Goal: Information Seeking & Learning: Learn about a topic

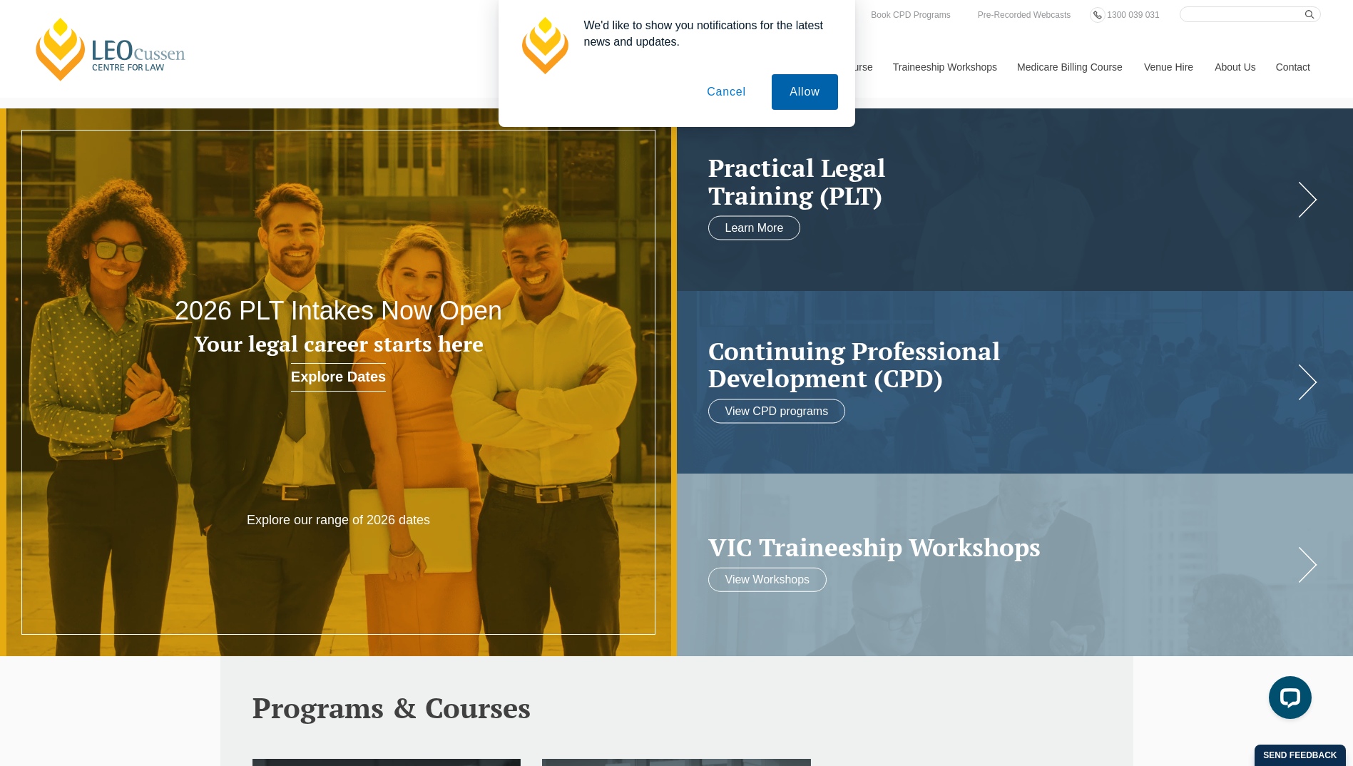
click at [784, 86] on button "Allow" at bounding box center [805, 92] width 66 height 36
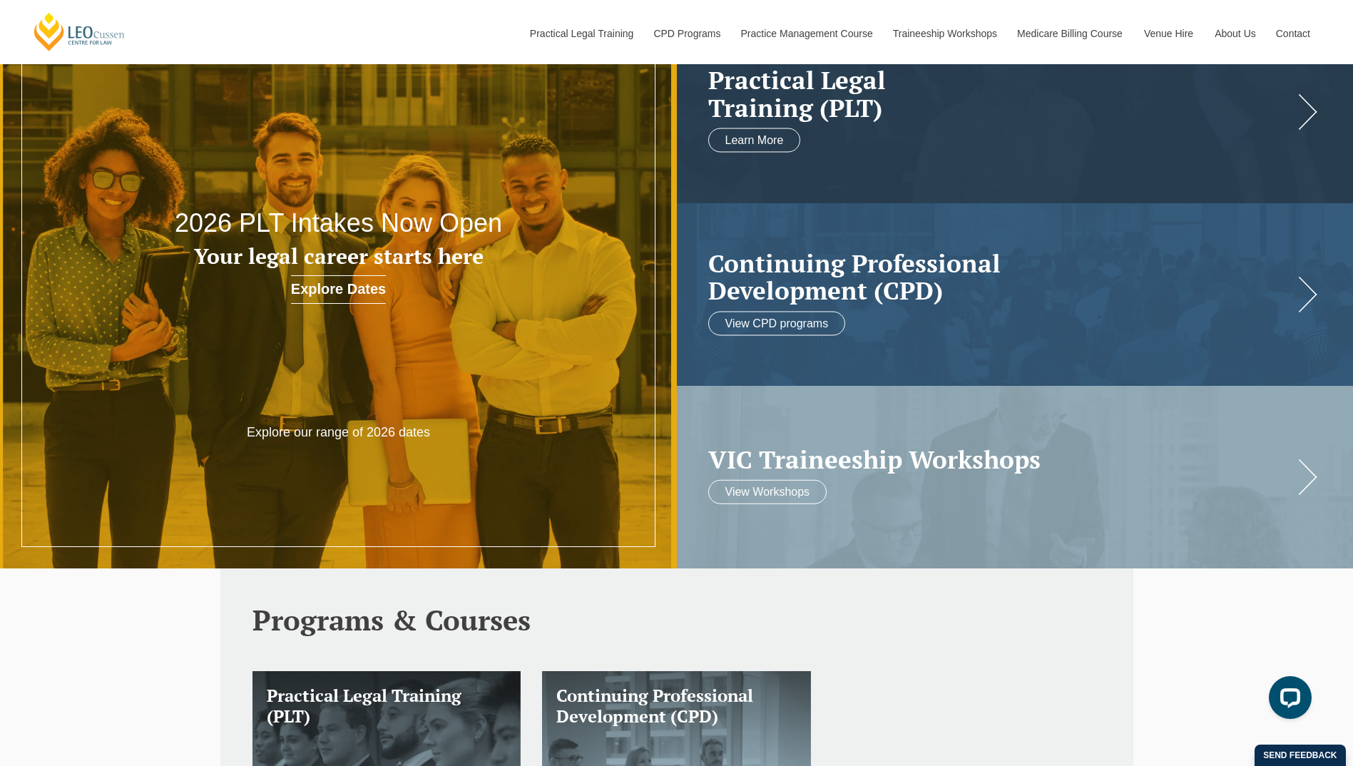
scroll to position [29, 0]
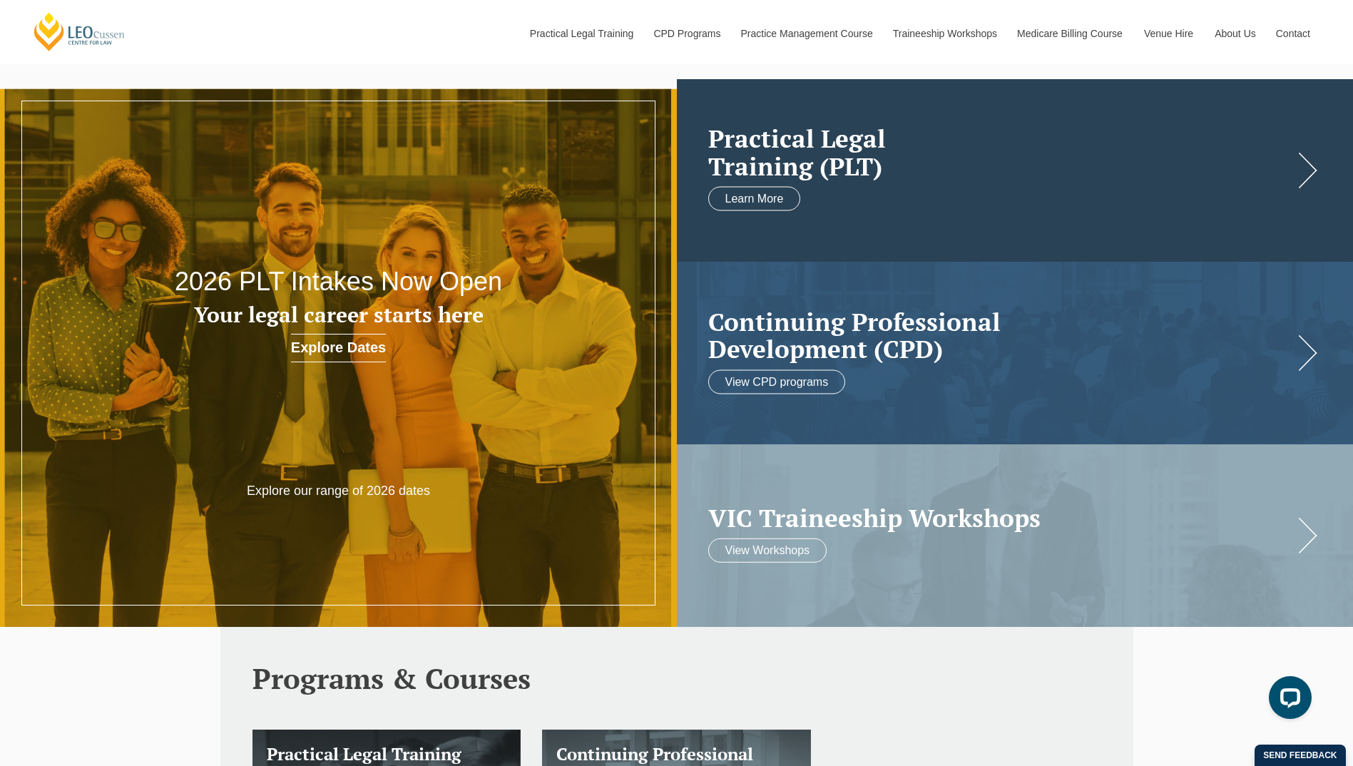
click at [964, 228] on link at bounding box center [1015, 170] width 677 height 183
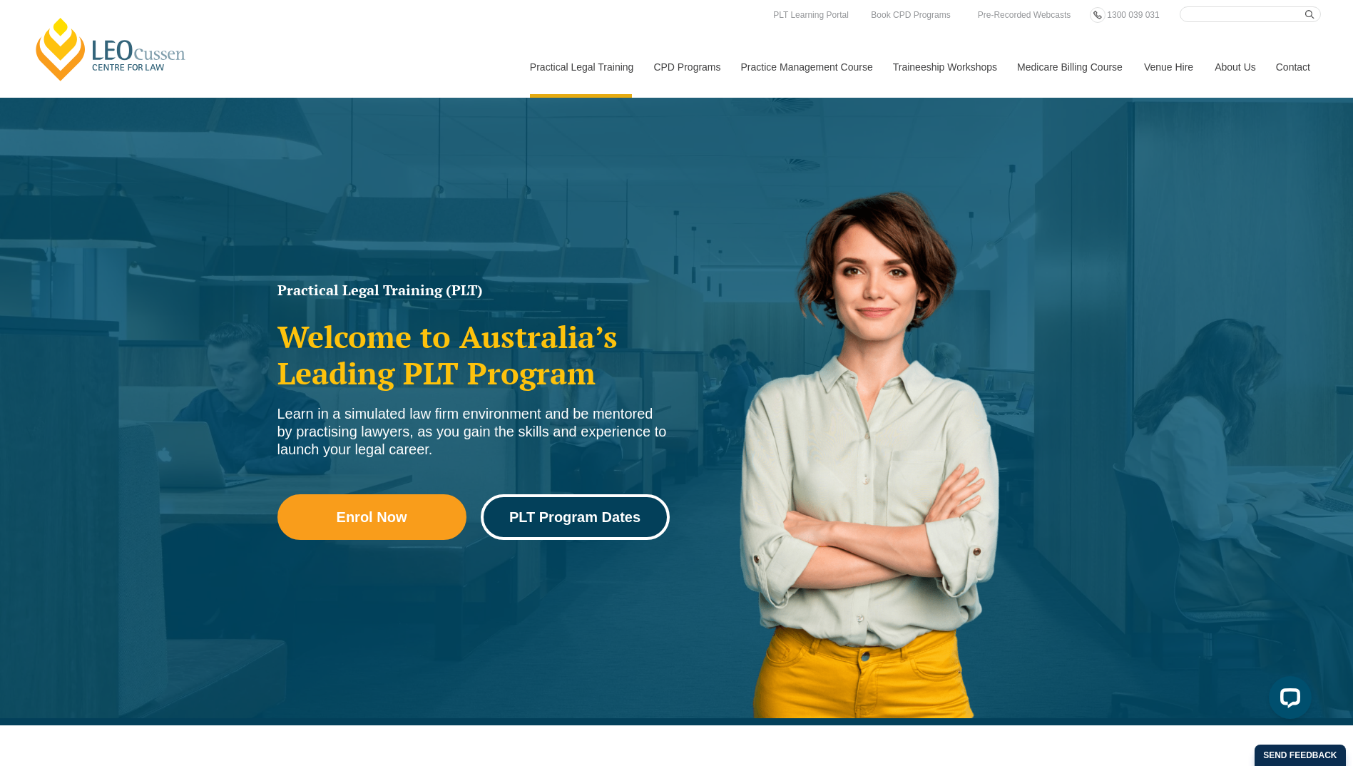
click at [546, 523] on span "PLT Program Dates" at bounding box center [574, 517] width 131 height 14
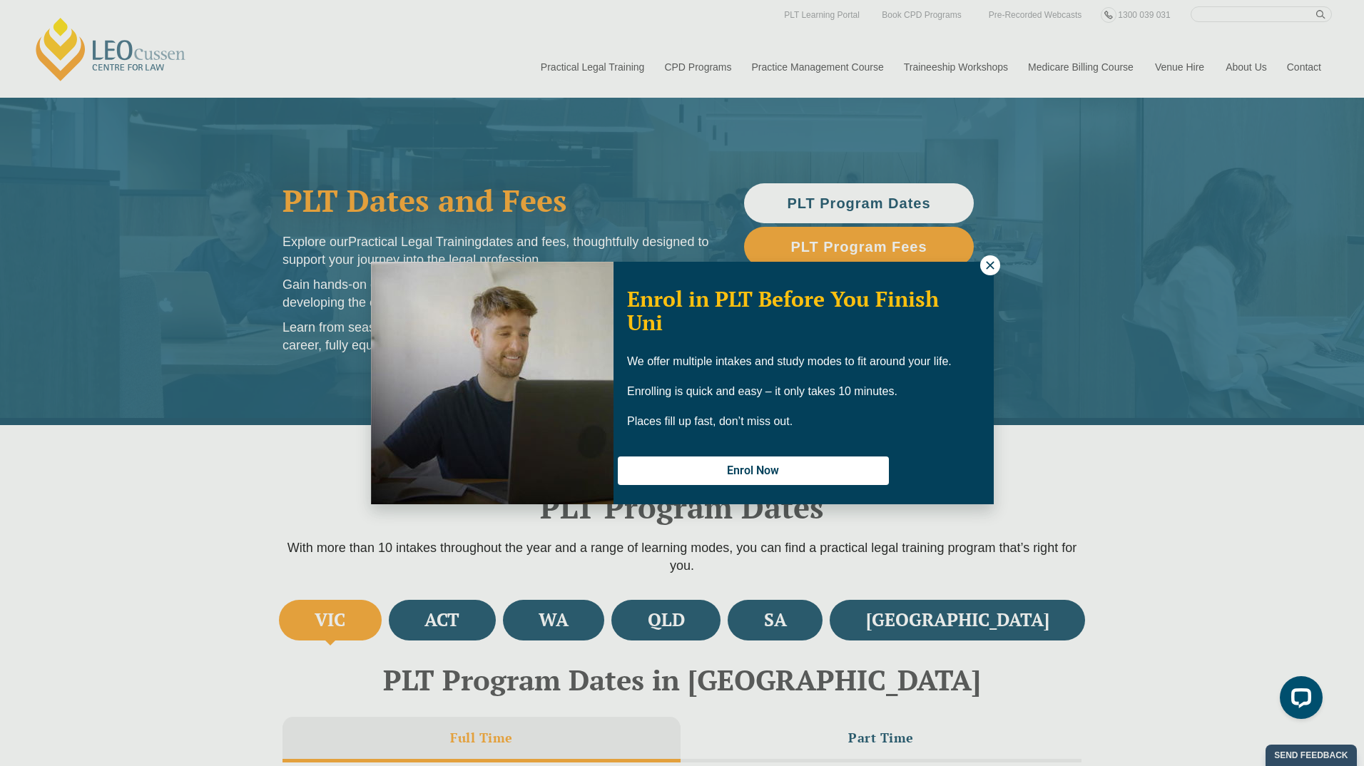
click at [198, 558] on div "Enrol in PLT Before You Finish Uni We offer multiple intakes and study modes to…" at bounding box center [682, 383] width 1364 height 766
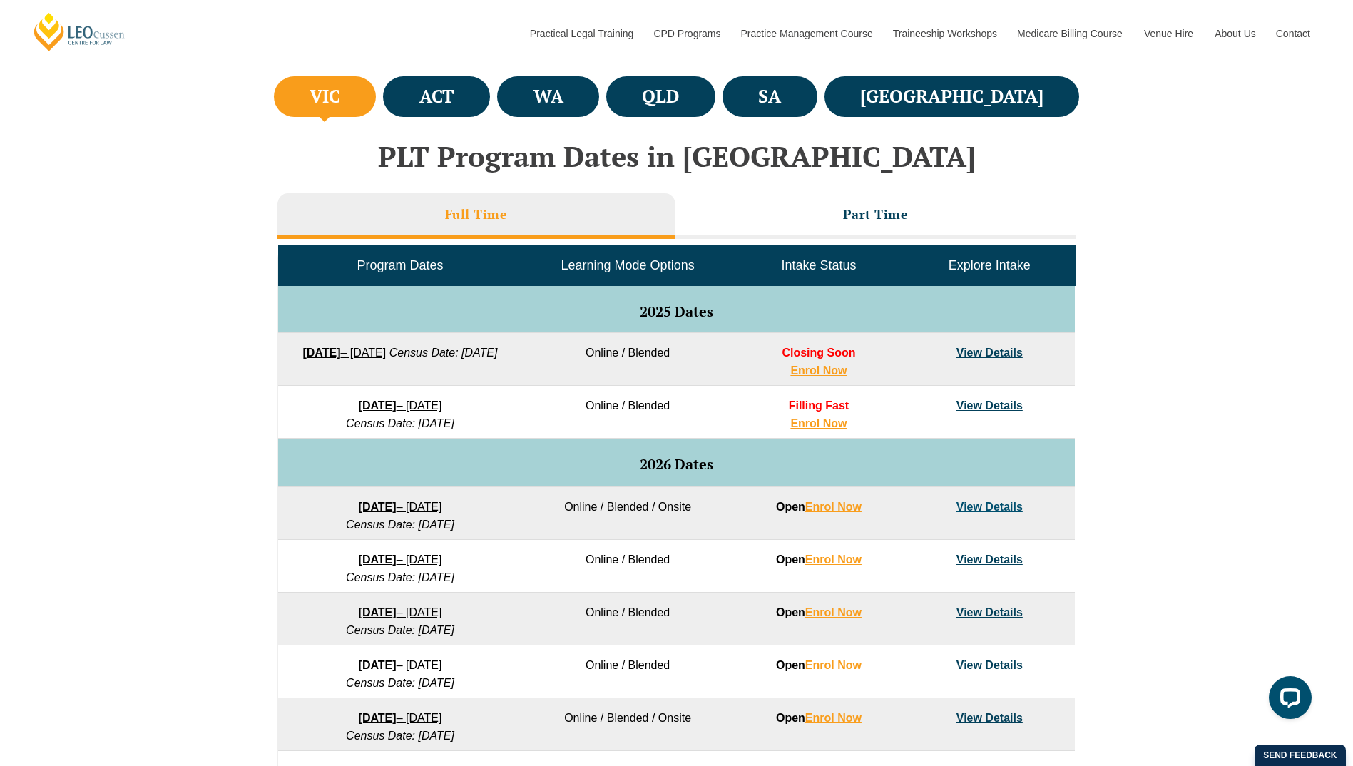
scroll to position [523, 0]
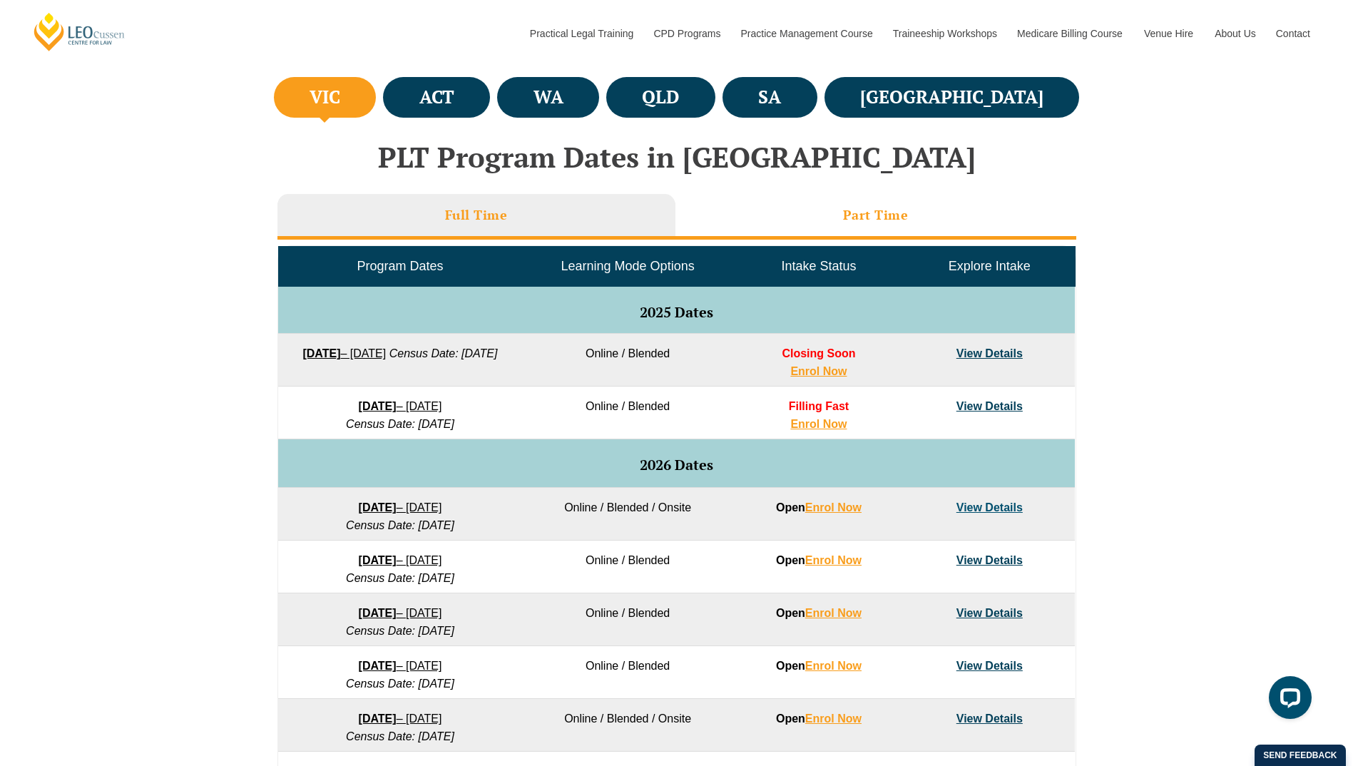
click at [858, 215] on h3 "Part Time" at bounding box center [876, 215] width 66 height 16
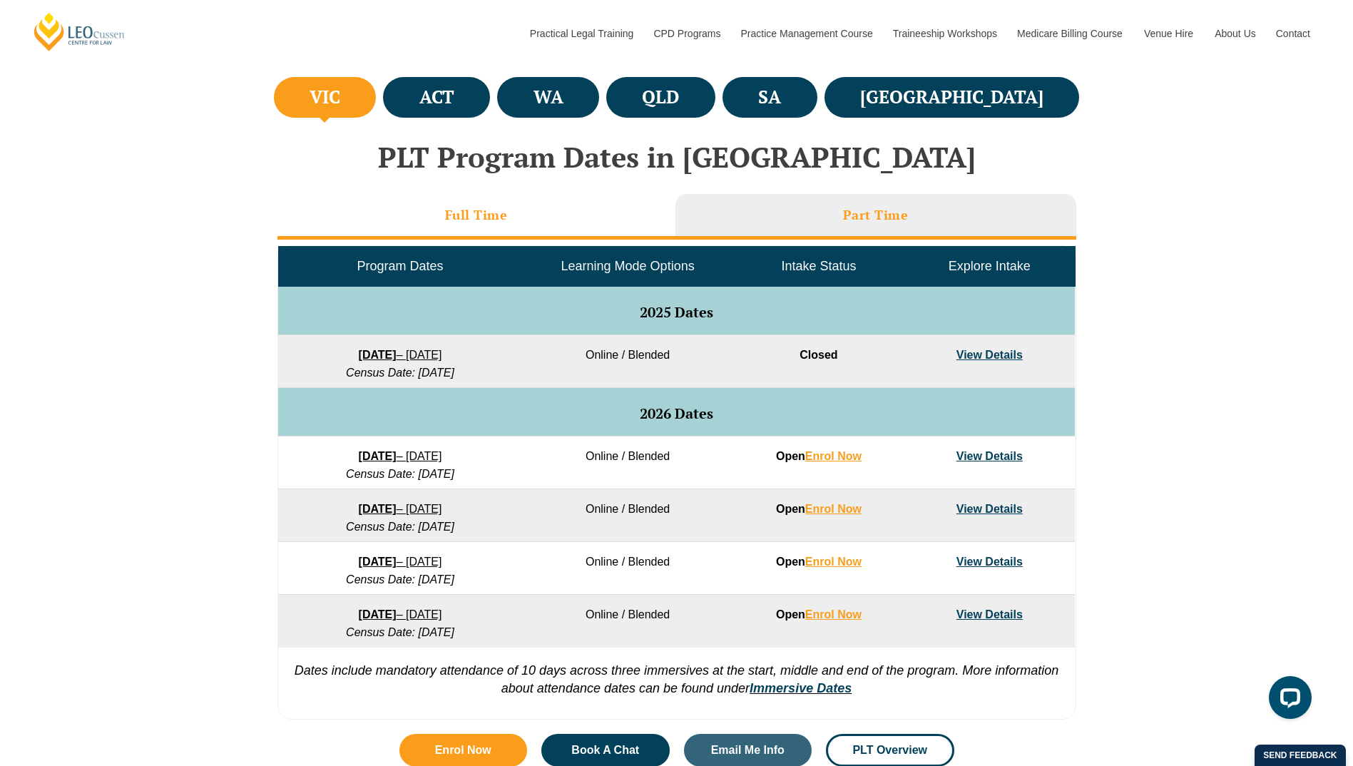
click at [497, 231] on li "Full Time" at bounding box center [477, 217] width 398 height 46
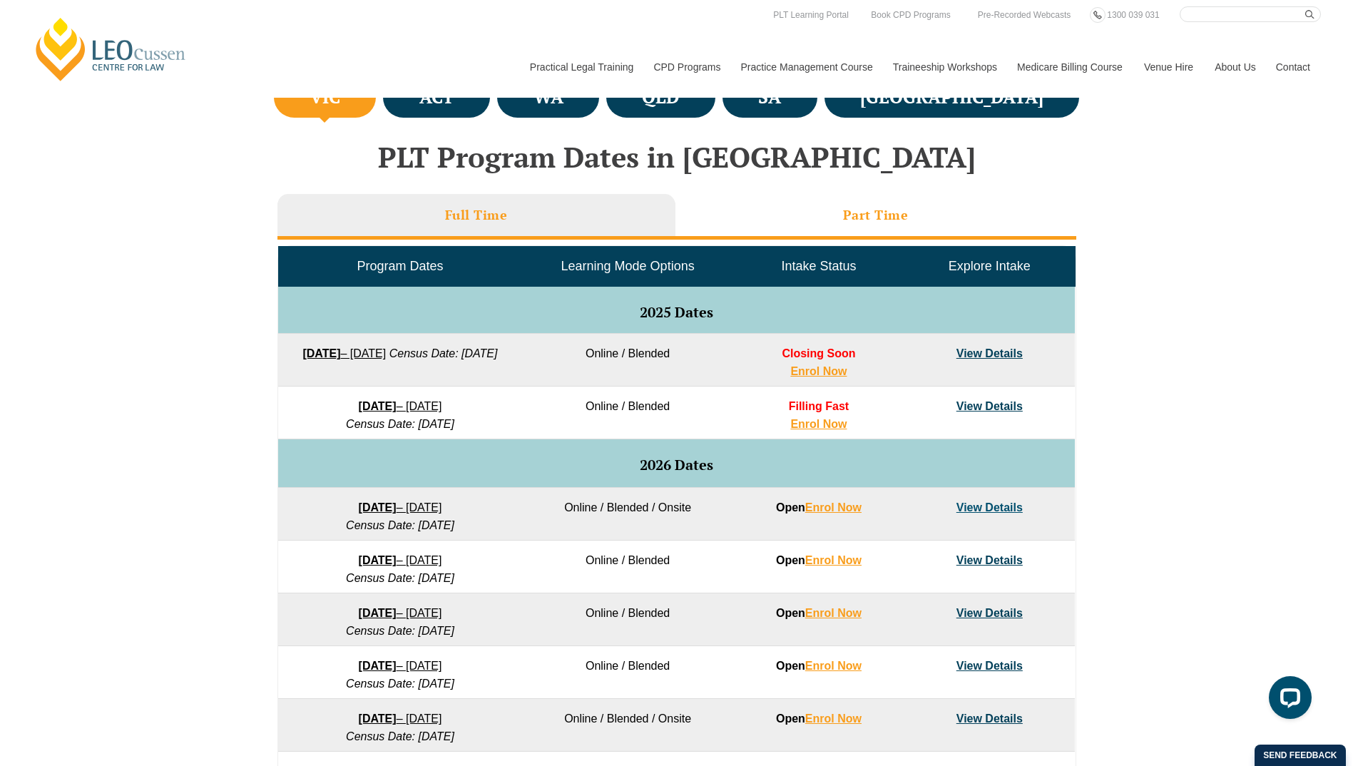
click at [854, 208] on h3 "Part Time" at bounding box center [876, 215] width 66 height 16
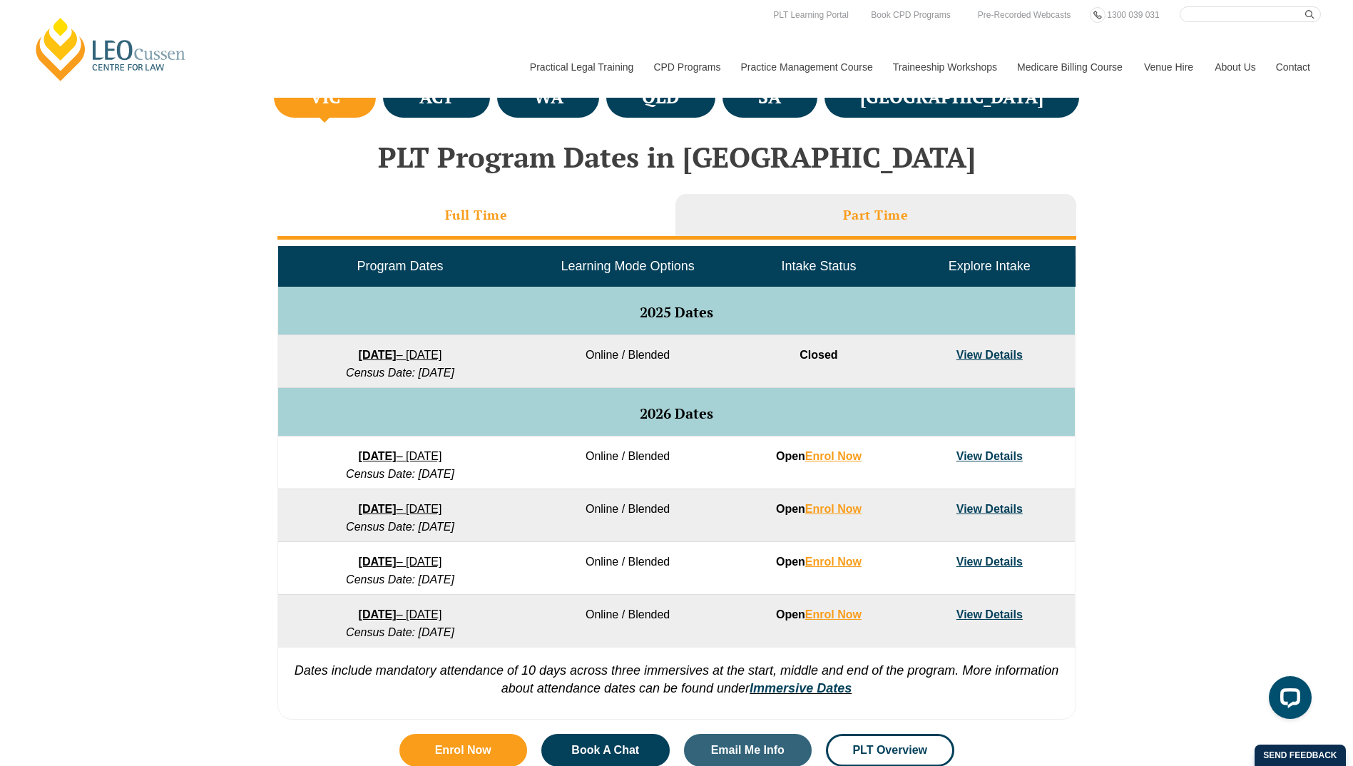
click at [554, 223] on li "Full Time" at bounding box center [477, 217] width 398 height 46
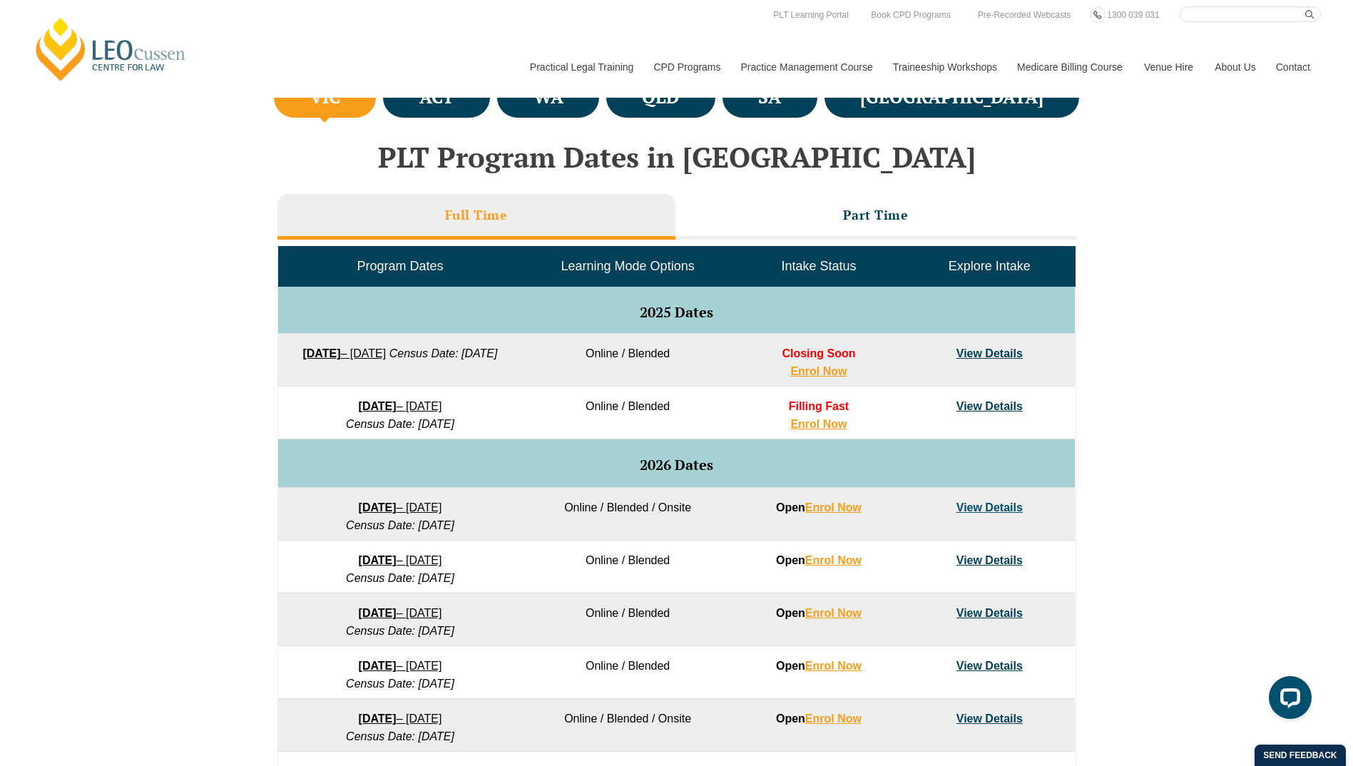
click at [881, 191] on div "Full Time Part Time Program Dates Learning Mode Options Intake Status Explore I…" at bounding box center [677, 553] width 799 height 732
click at [895, 218] on h3 "Part Time" at bounding box center [876, 215] width 66 height 16
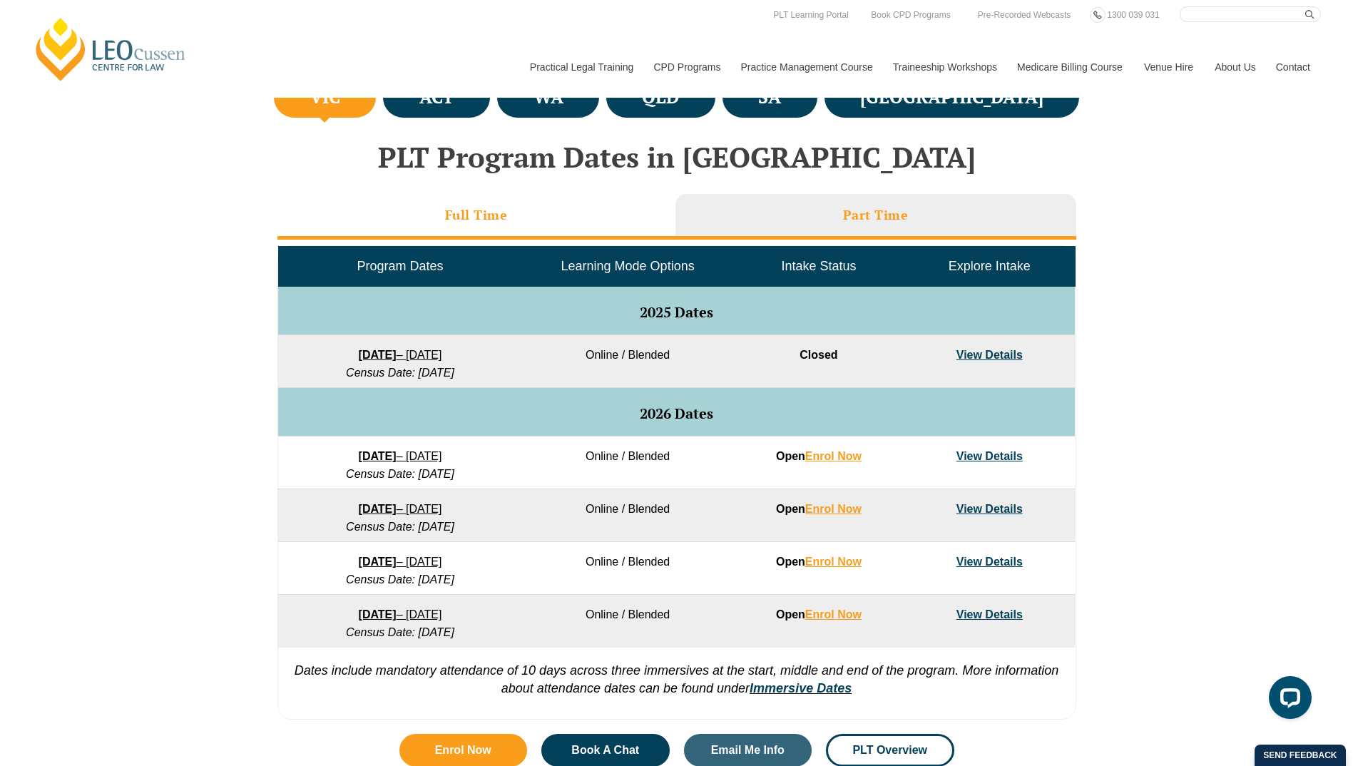
click at [498, 232] on li "Full Time" at bounding box center [477, 217] width 398 height 46
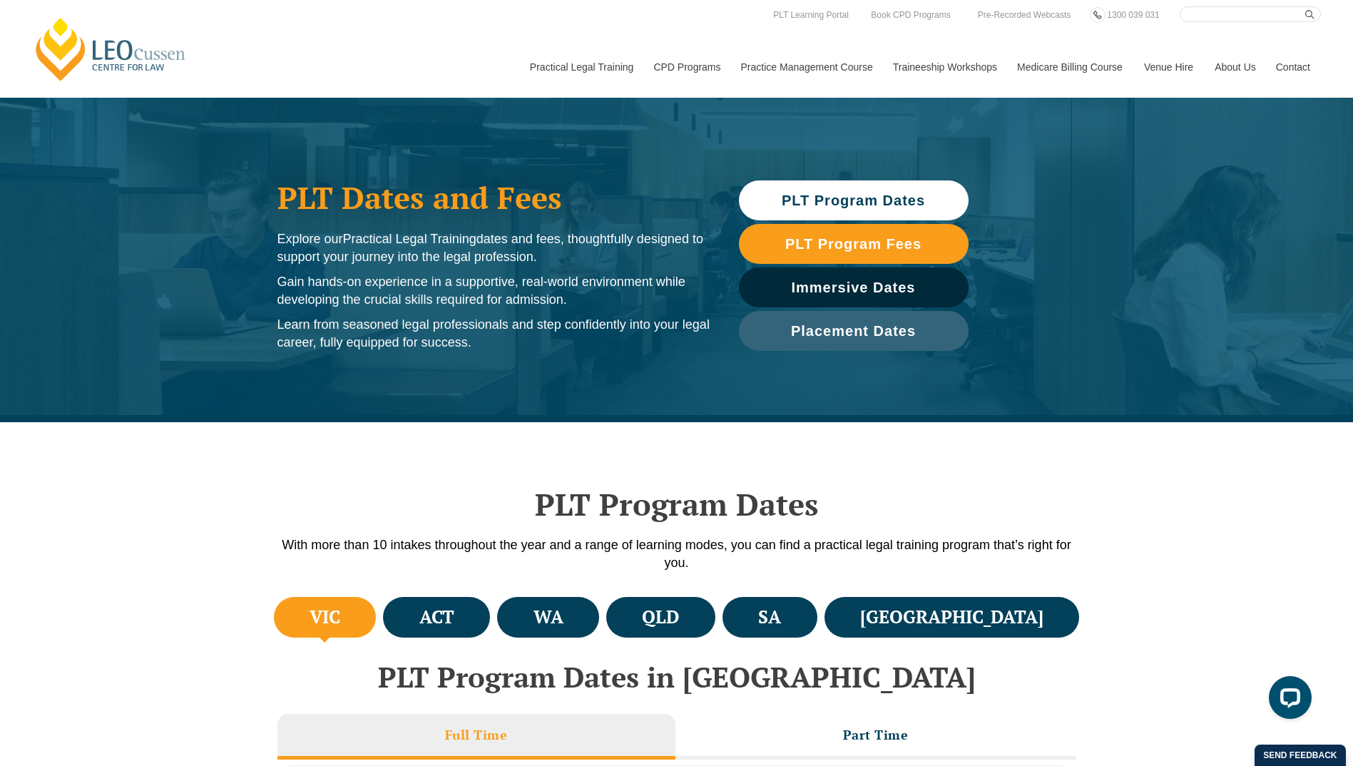
scroll to position [0, 0]
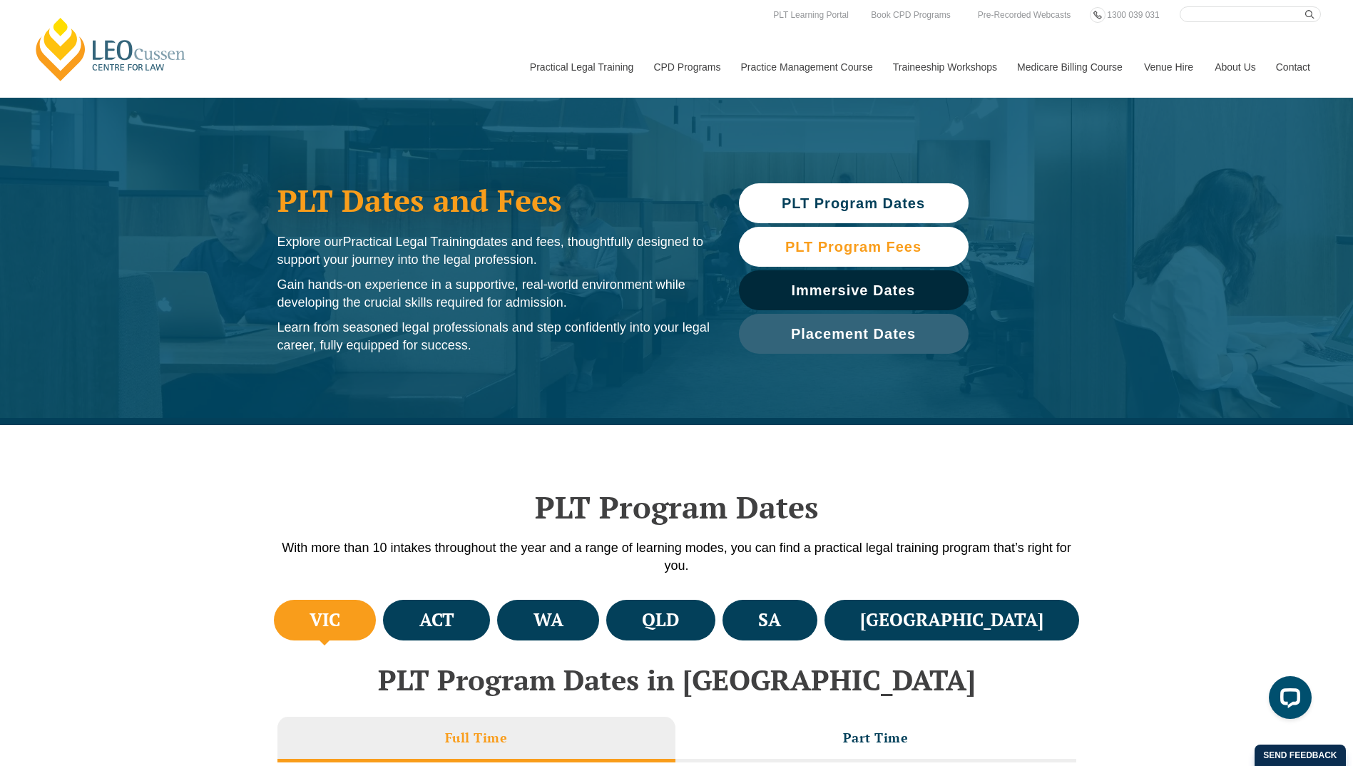
click at [921, 254] on span "PLT Program Fees" at bounding box center [853, 247] width 136 height 14
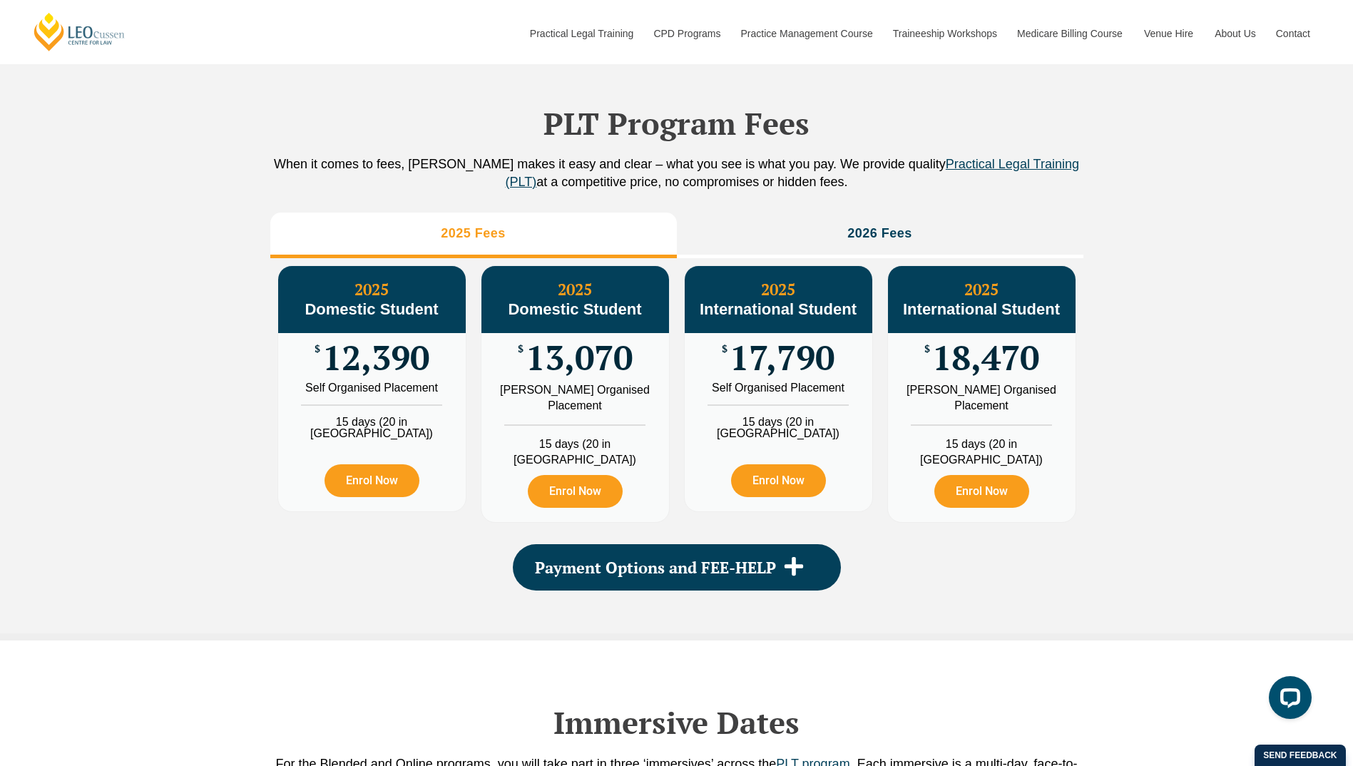
scroll to position [1588, 0]
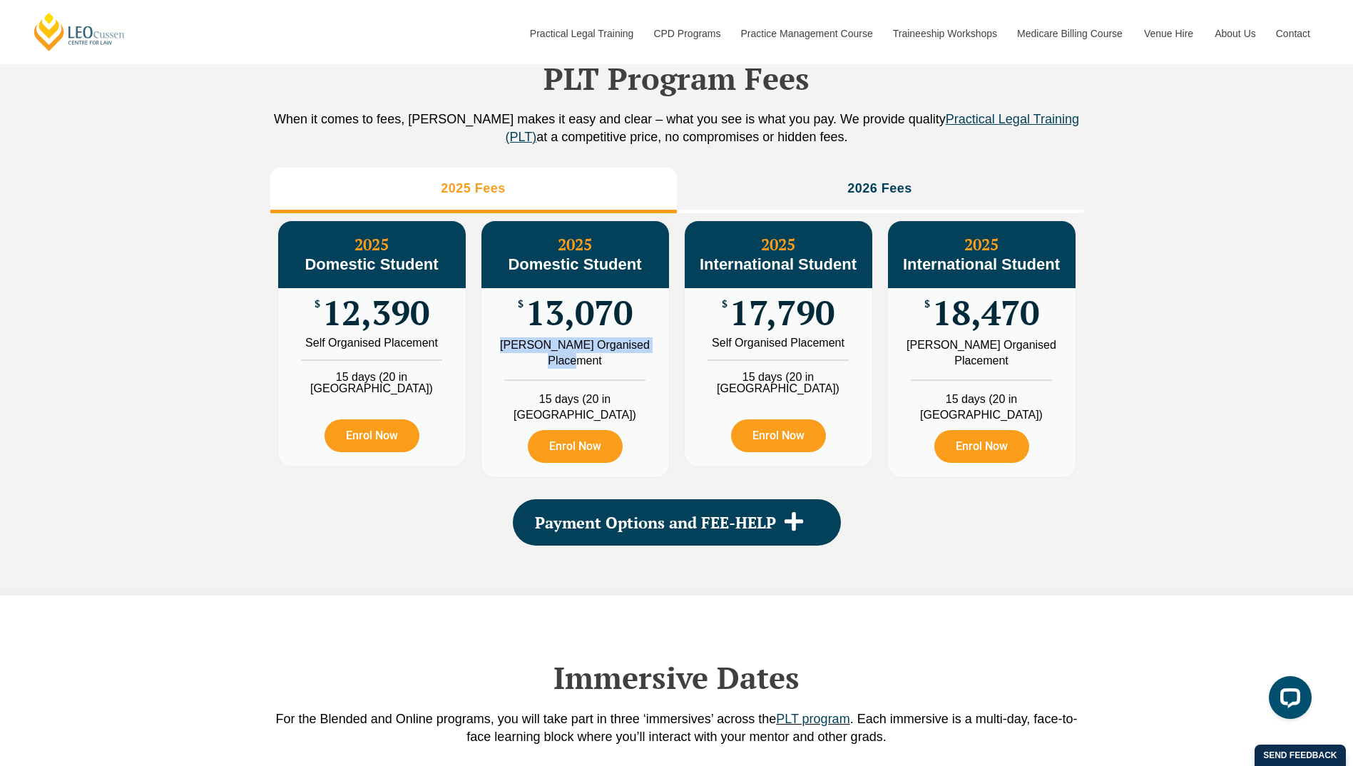
drag, startPoint x: 599, startPoint y: 382, endPoint x: 504, endPoint y: 364, distance: 95.8
click at [504, 364] on div "[PERSON_NAME] Organised Placement" at bounding box center [575, 352] width 166 height 31
drag, startPoint x: 504, startPoint y: 364, endPoint x: 554, endPoint y: 368, distance: 50.1
click at [554, 368] on div "[PERSON_NAME] Organised Placement" at bounding box center [575, 352] width 166 height 31
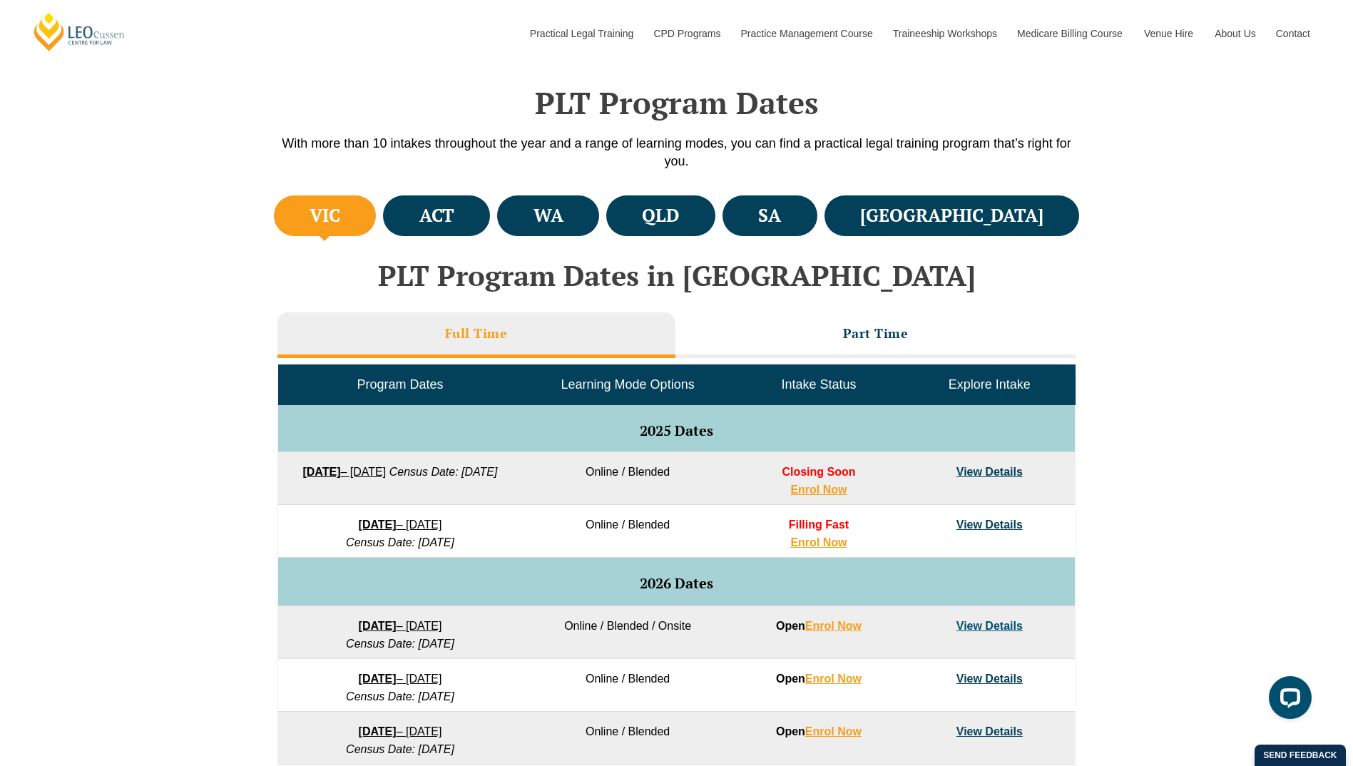
scroll to position [399, 0]
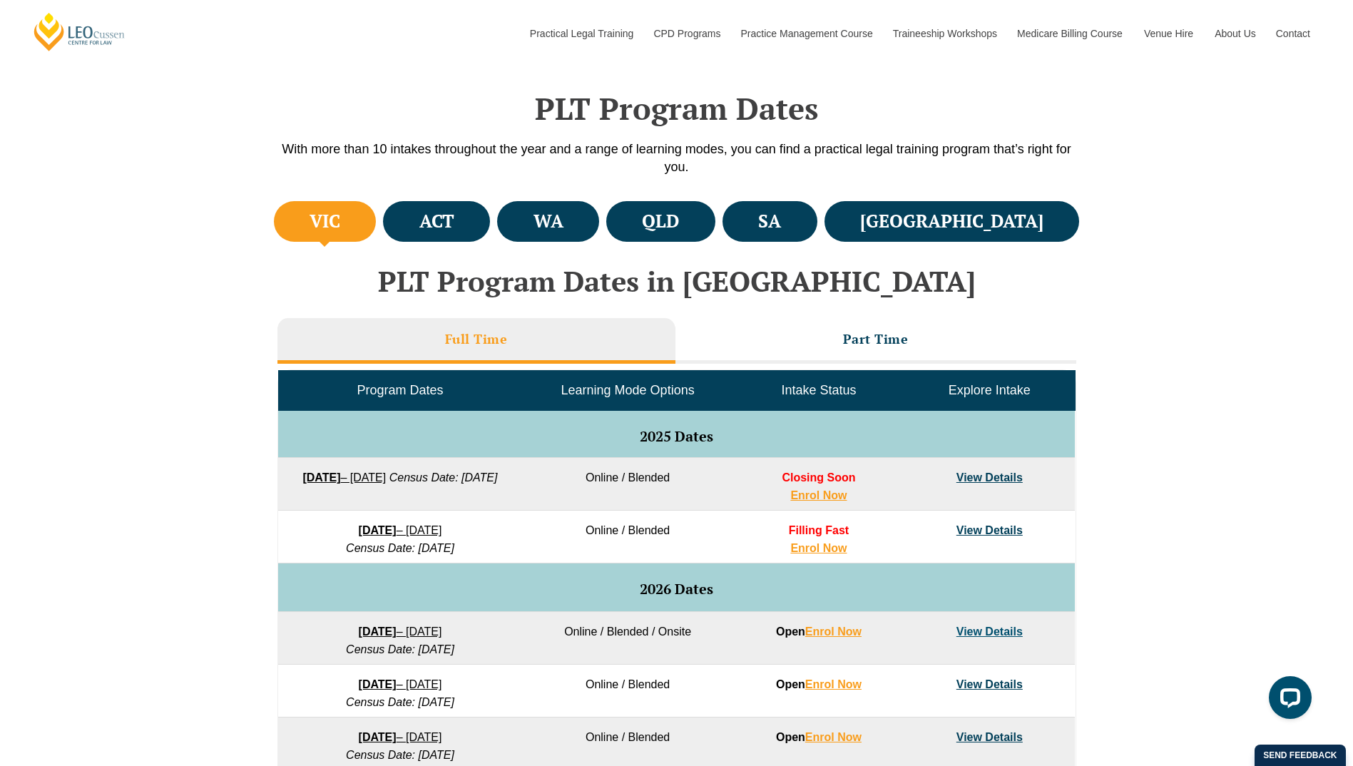
click at [493, 332] on h3 "Full Time" at bounding box center [476, 339] width 63 height 16
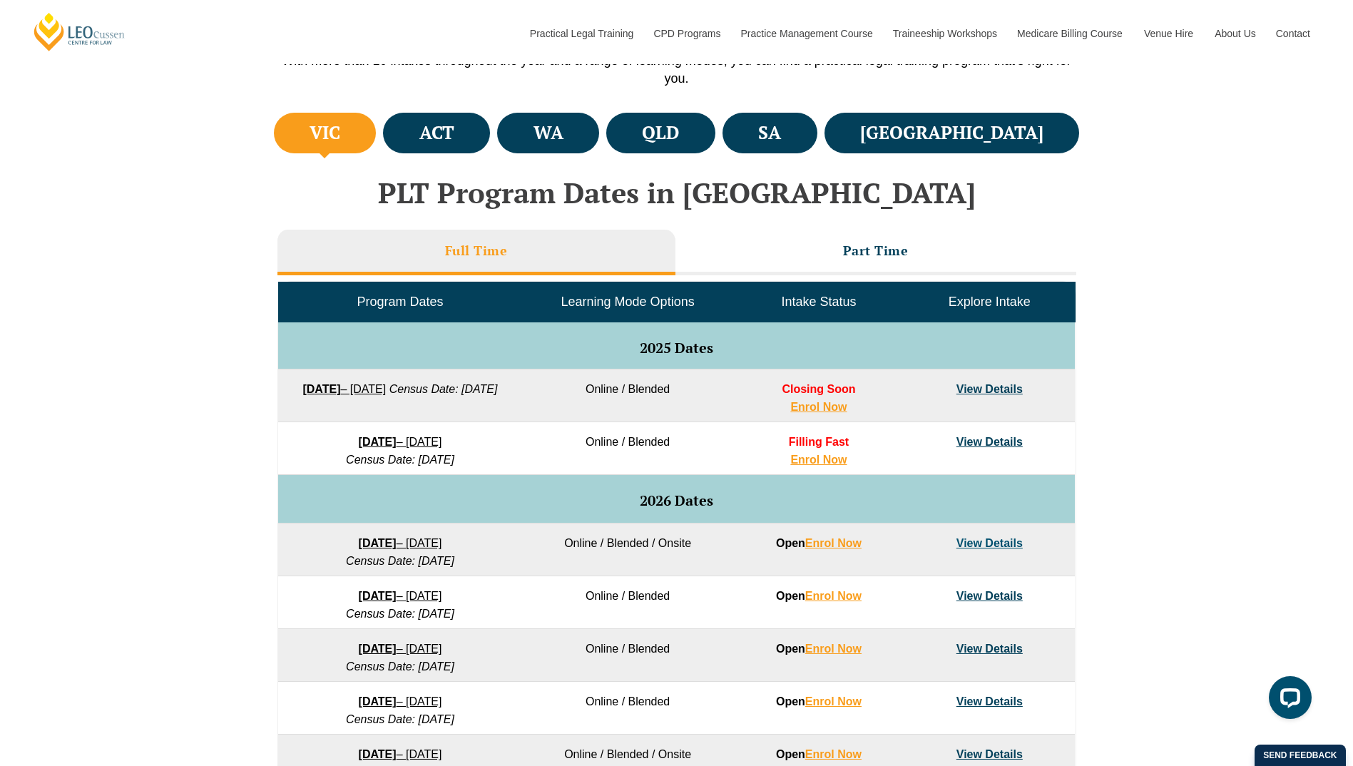
scroll to position [499, 0]
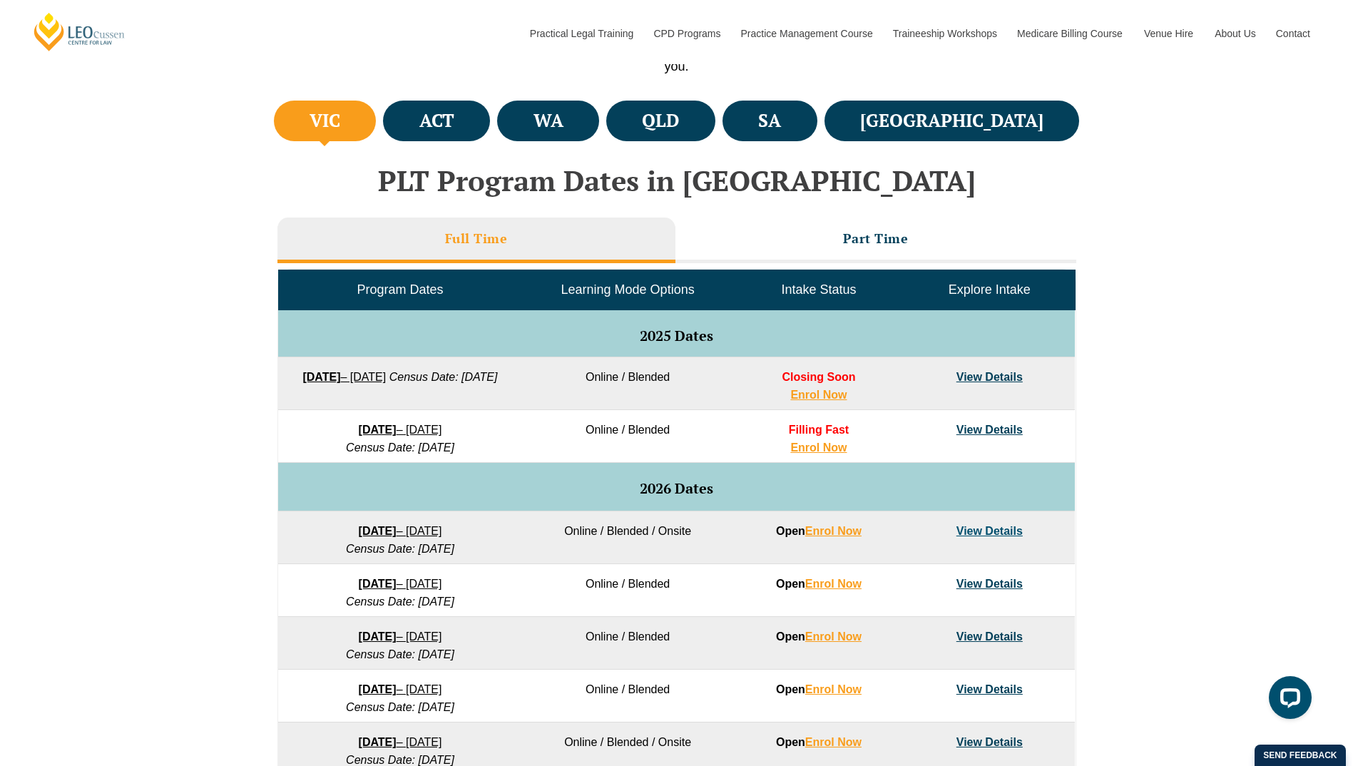
click at [998, 374] on link "View Details" at bounding box center [990, 377] width 66 height 12
